Goal: Check status: Check status

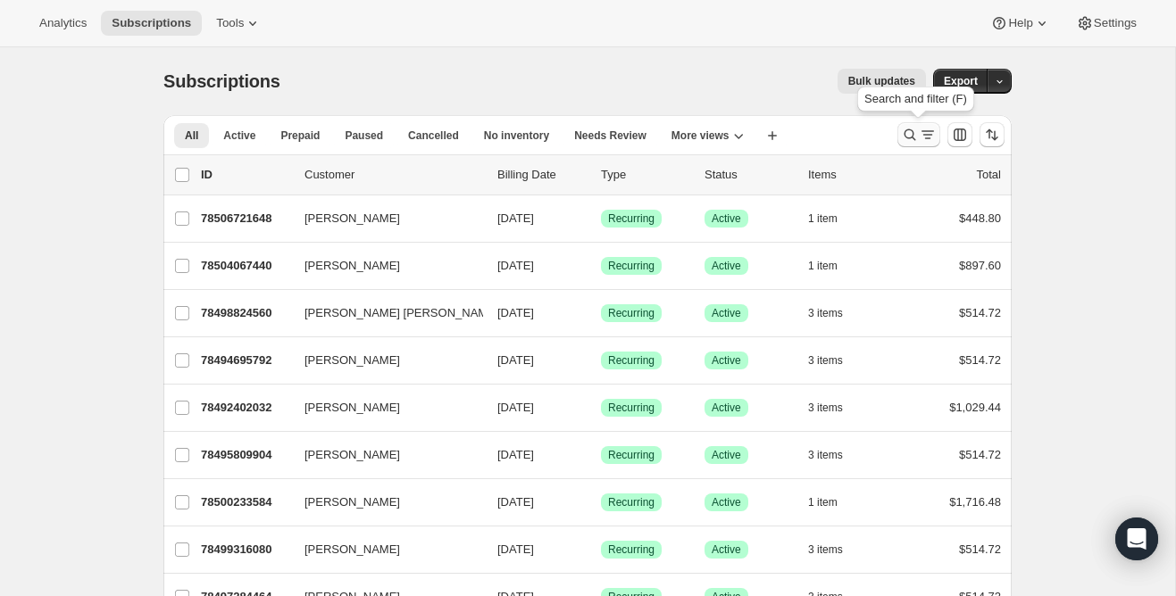
click at [914, 133] on icon "Search and filter results" at bounding box center [910, 135] width 18 height 18
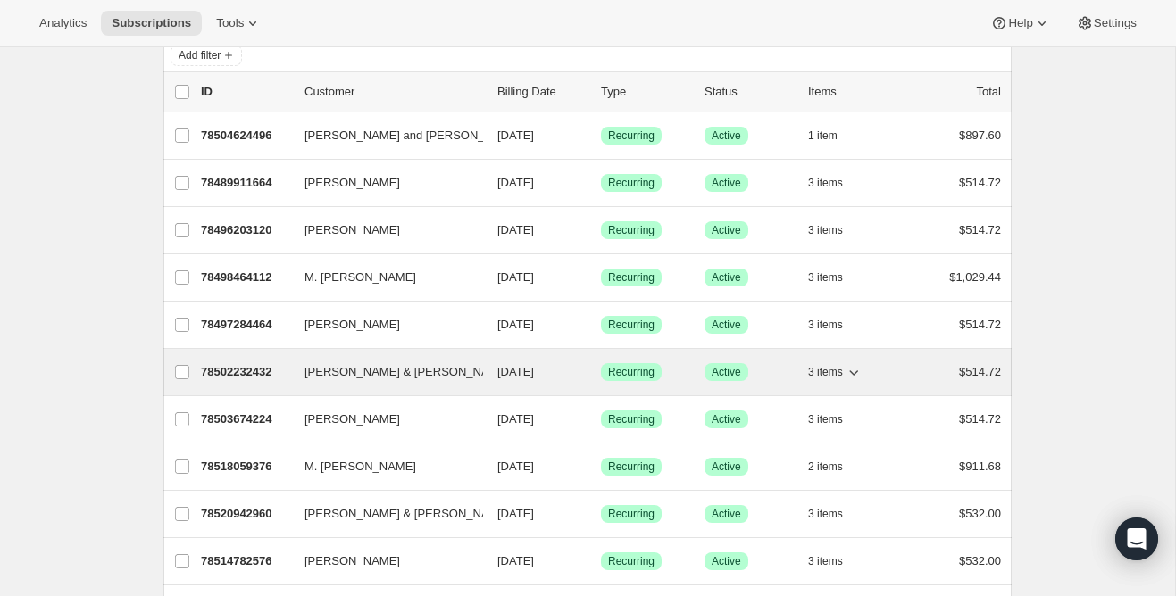
scroll to position [119, 0]
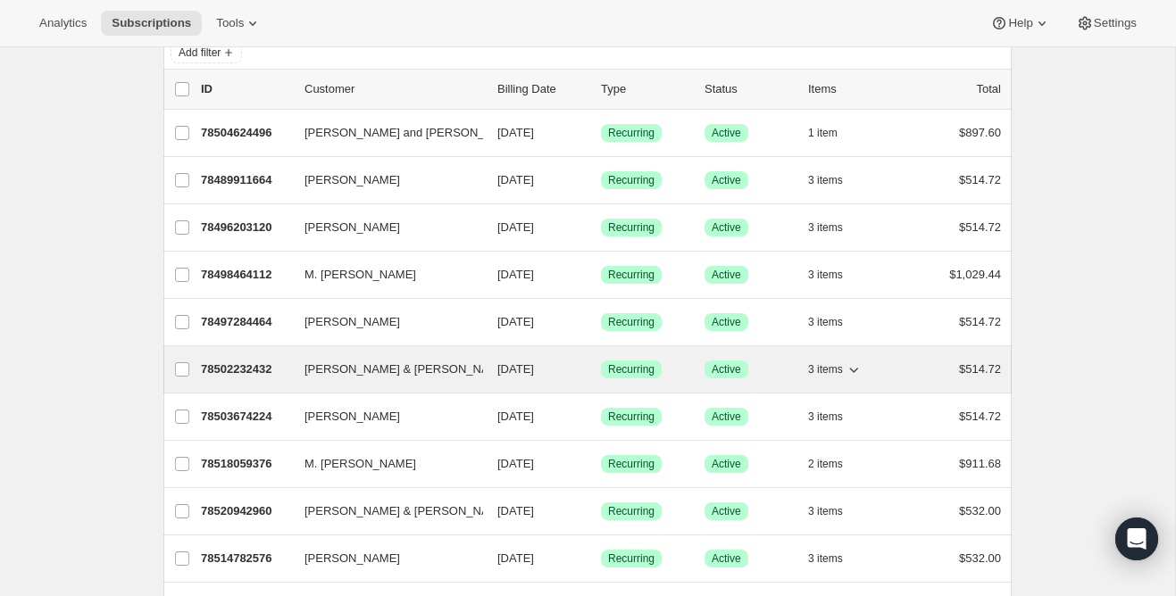
type input "[PERSON_NAME]"
click at [270, 362] on p "78502232432" at bounding box center [245, 370] width 89 height 18
